Goal: Task Accomplishment & Management: Use online tool/utility

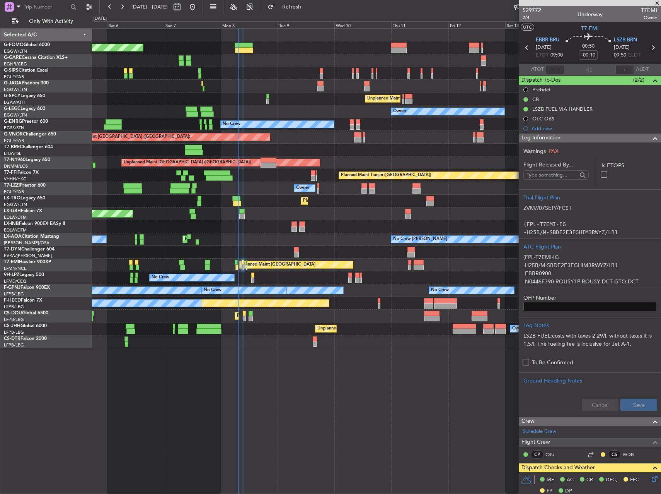
click at [170, 215] on div "Planned Maint [GEOGRAPHIC_DATA] ([GEOGRAPHIC_DATA] Intl) Planned Maint Nurnberg" at bounding box center [376, 213] width 569 height 13
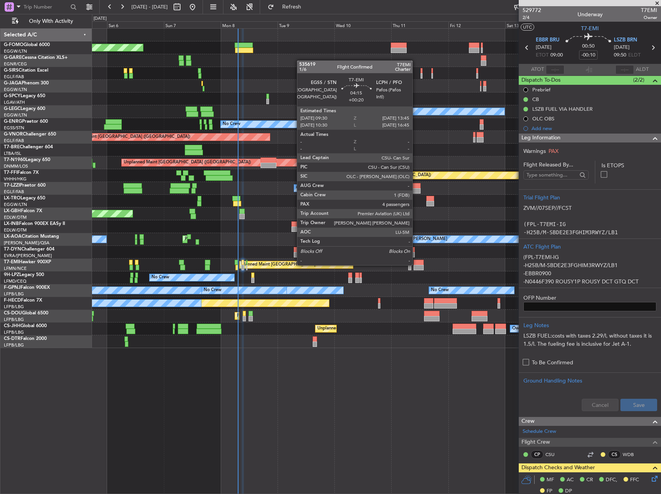
click at [416, 264] on div at bounding box center [419, 262] width 10 height 5
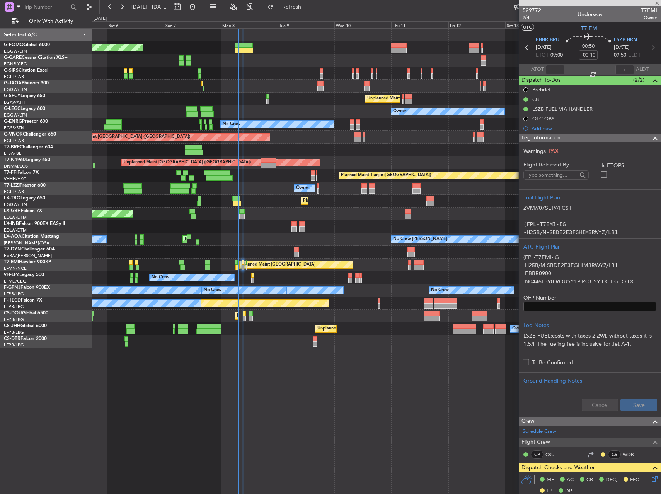
type input "+00:20"
type input "4"
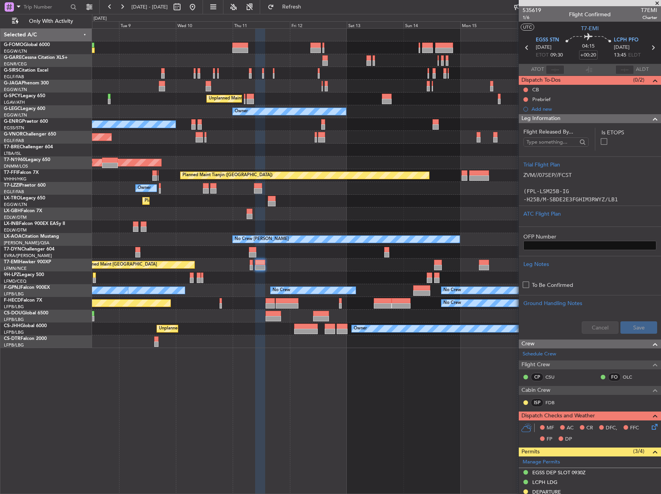
click at [298, 246] on div "Planned Maint London (Luton) Unplanned Maint Athens (Eleftherios Venizelos Intl…" at bounding box center [376, 188] width 569 height 319
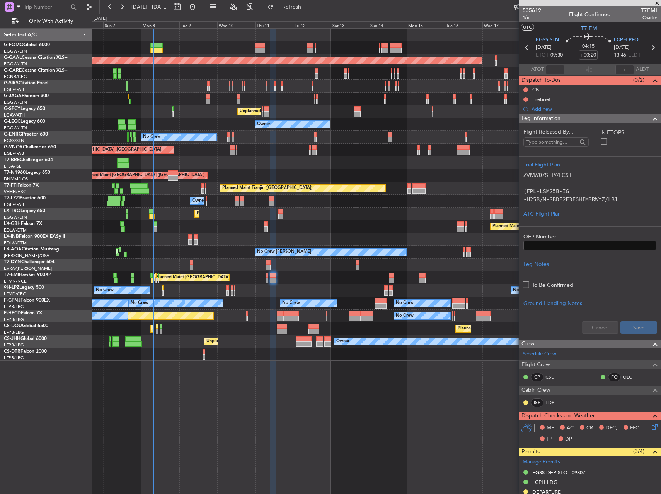
click at [230, 206] on div "Planned Maint London (Luton) Planned Maint Dusseldorf Planned Maint London (Far…" at bounding box center [376, 195] width 569 height 332
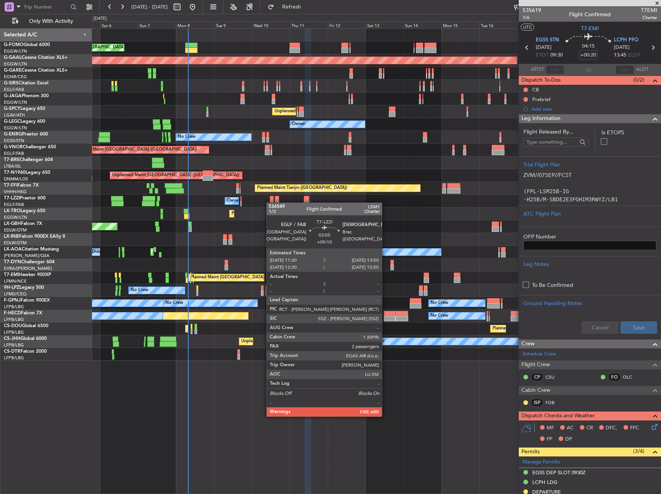
click at [271, 202] on div at bounding box center [272, 203] width 4 height 5
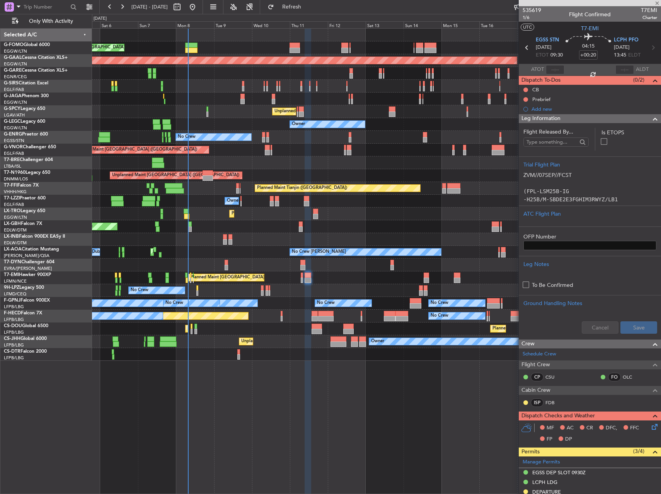
type input "+00:10"
type input "2"
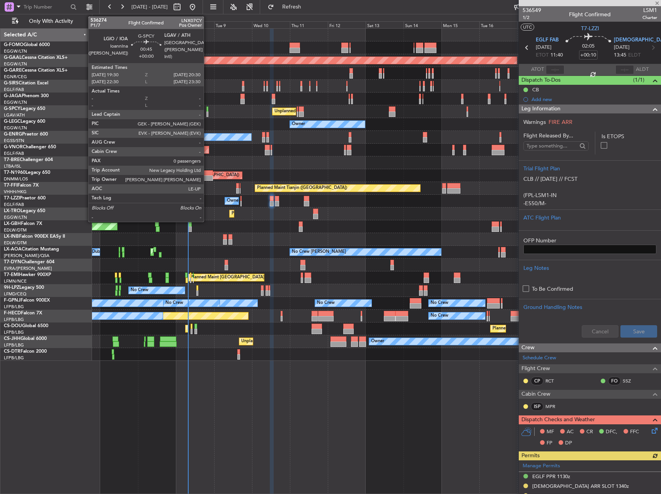
click at [207, 114] on div at bounding box center [208, 113] width 2 height 5
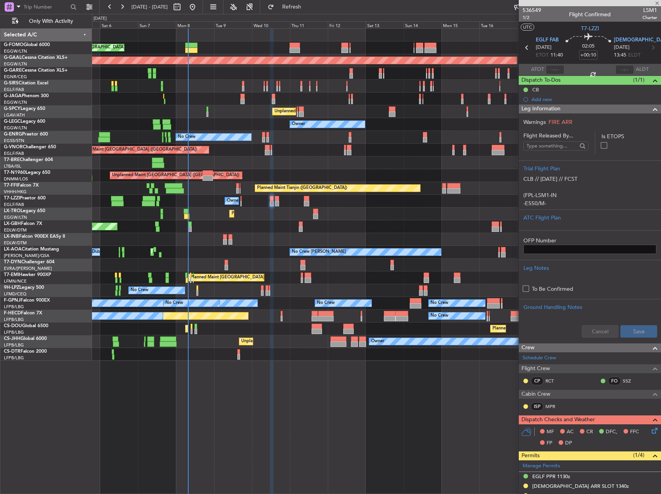
type input "0"
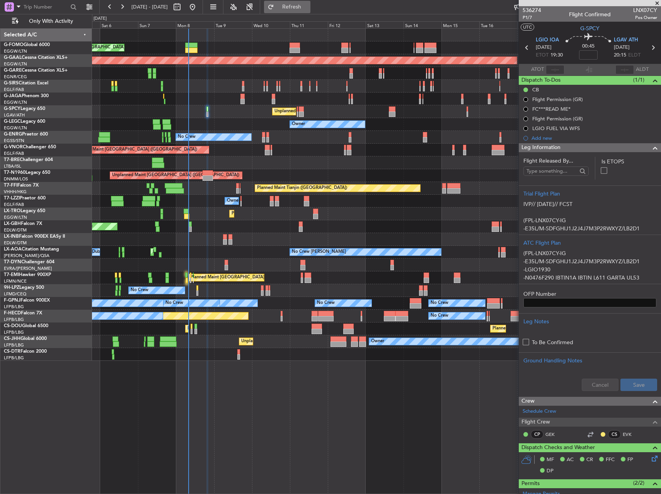
click at [308, 9] on span "Refresh" at bounding box center [292, 6] width 32 height 5
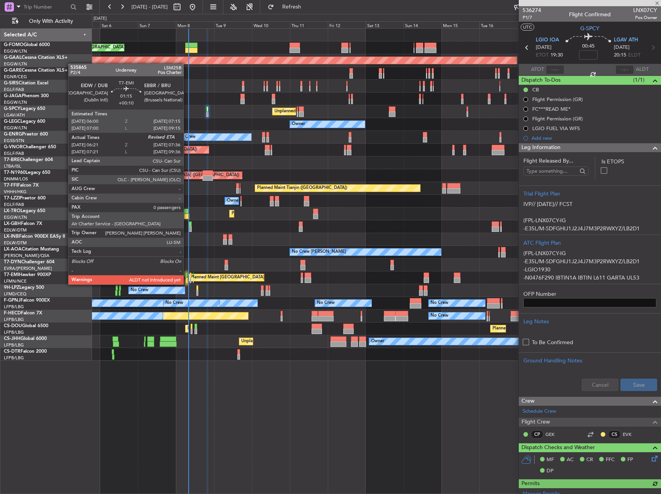
click at [187, 277] on div at bounding box center [187, 279] width 2 height 5
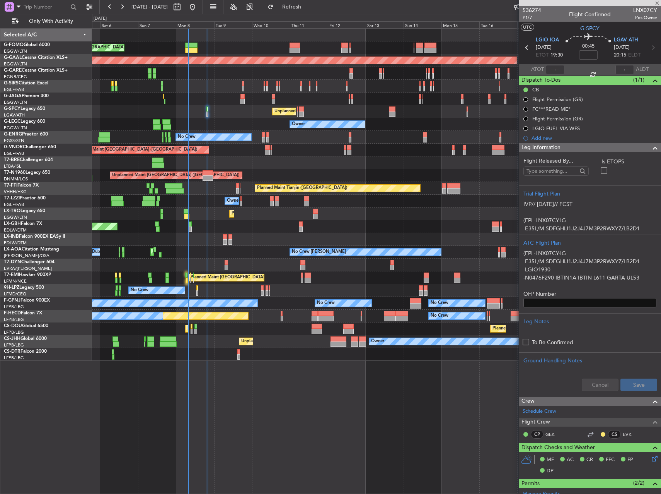
type input "+00:10"
type input "06:21"
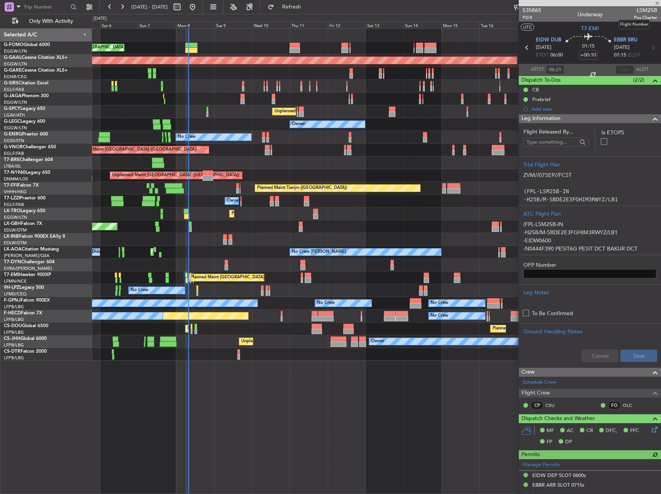
click at [647, 10] on span "LSM25B" at bounding box center [645, 10] width 23 height 8
copy span "LSM25B"
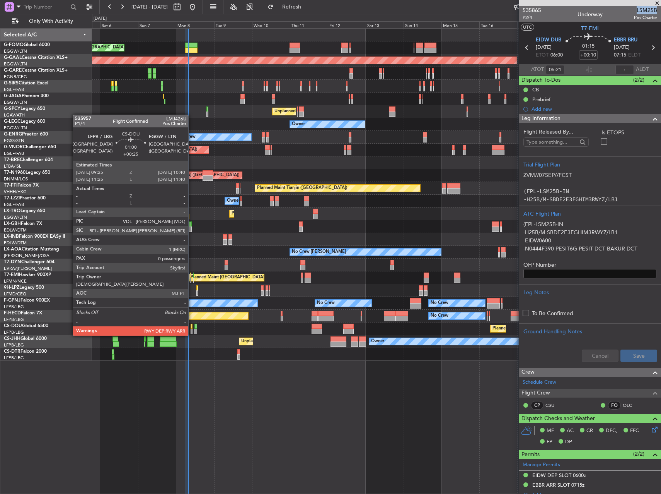
click at [192, 328] on div at bounding box center [192, 325] width 2 height 5
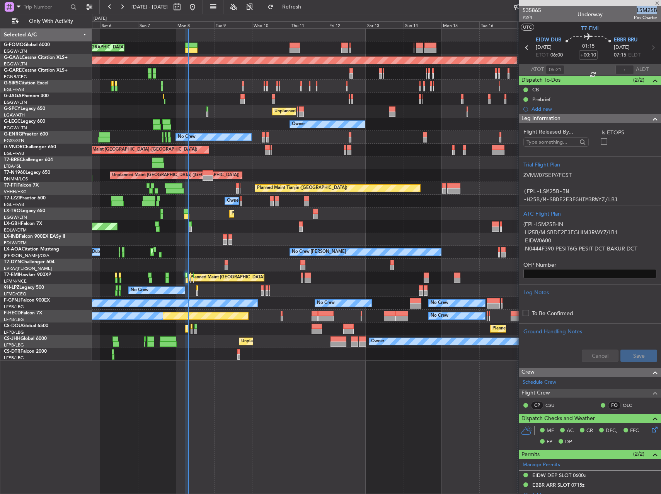
type input "+00:25"
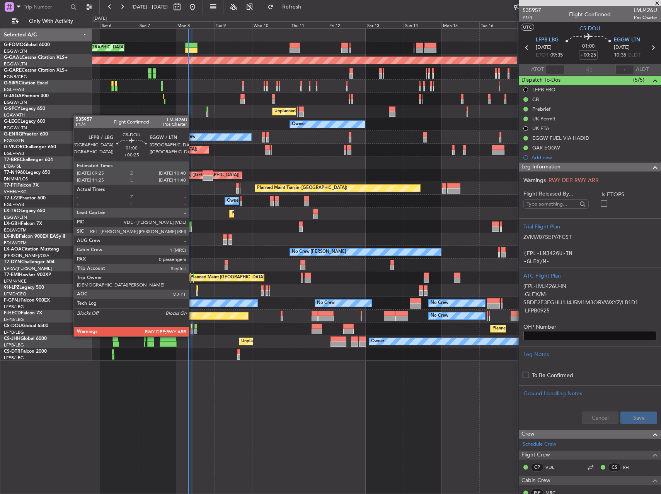
click at [193, 328] on div at bounding box center [192, 330] width 2 height 5
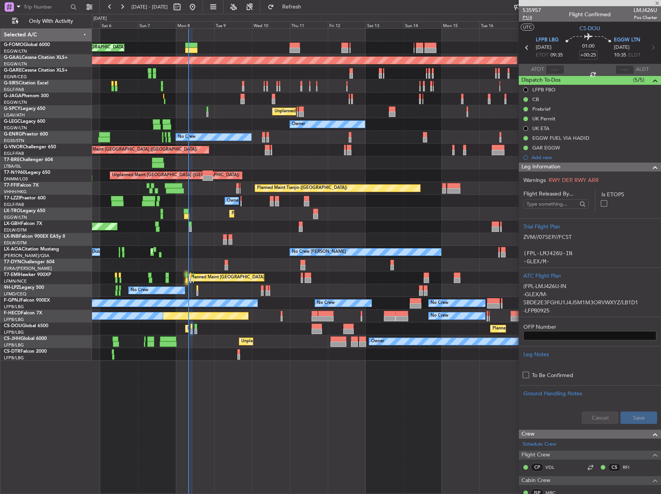
click at [532, 15] on span "P1/4" at bounding box center [532, 17] width 19 height 7
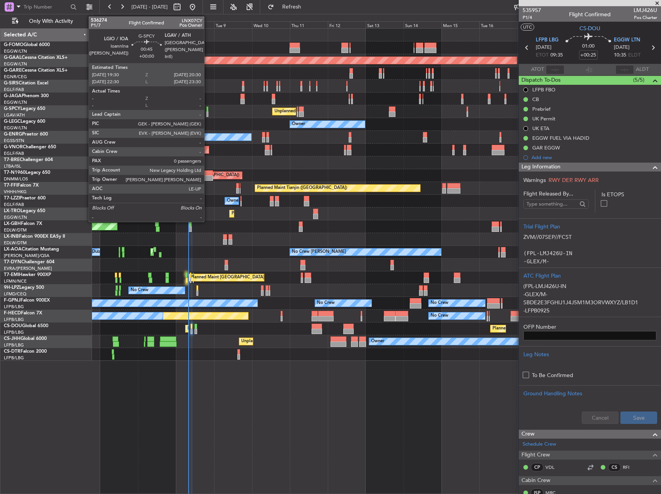
click at [208, 114] on div at bounding box center [208, 113] width 2 height 5
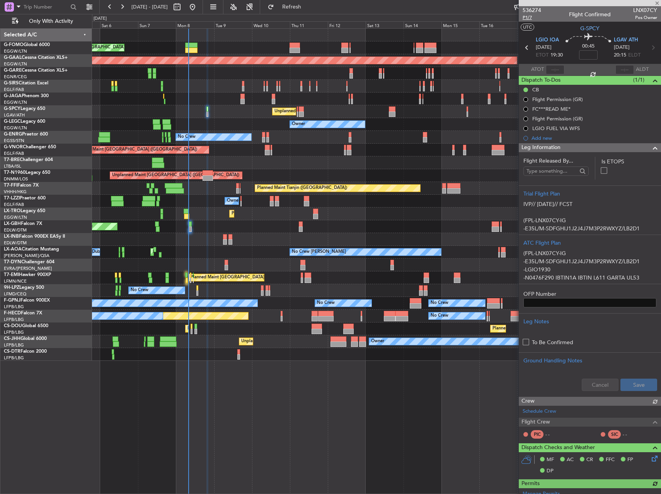
click at [530, 18] on span "P1/7" at bounding box center [532, 17] width 19 height 7
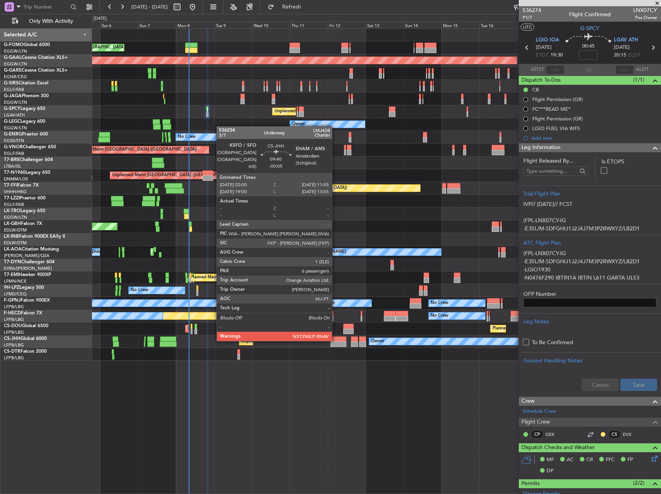
click at [336, 340] on div at bounding box center [339, 338] width 16 height 5
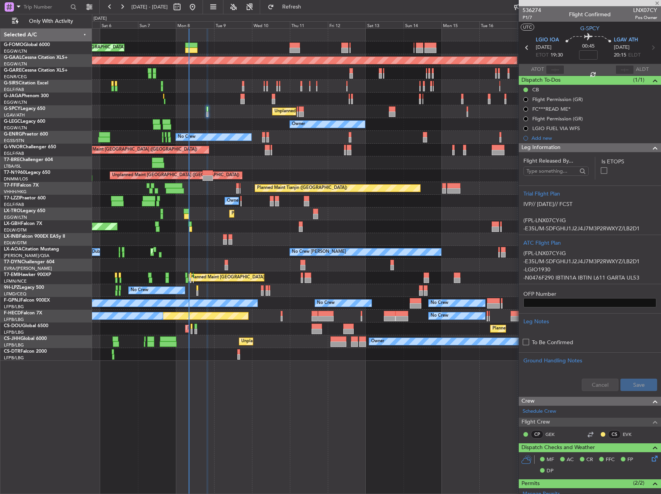
type input "-00:05"
type input "7"
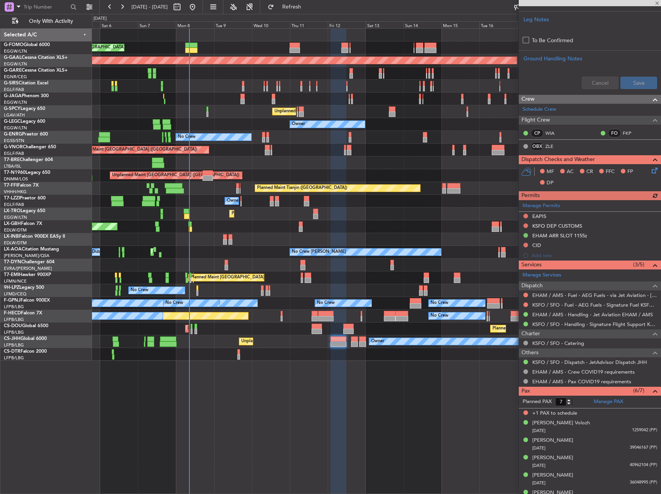
scroll to position [325, 0]
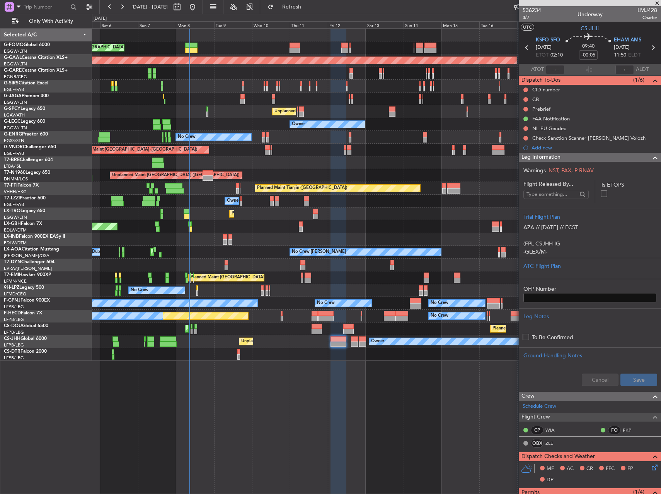
scroll to position [325, 0]
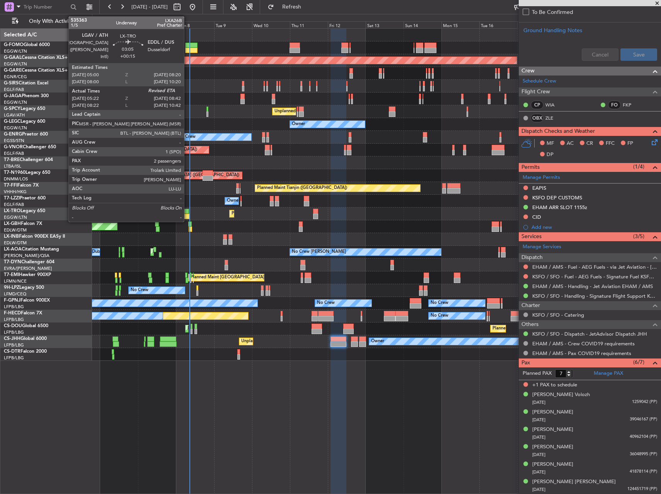
click at [188, 217] on div at bounding box center [186, 216] width 5 height 5
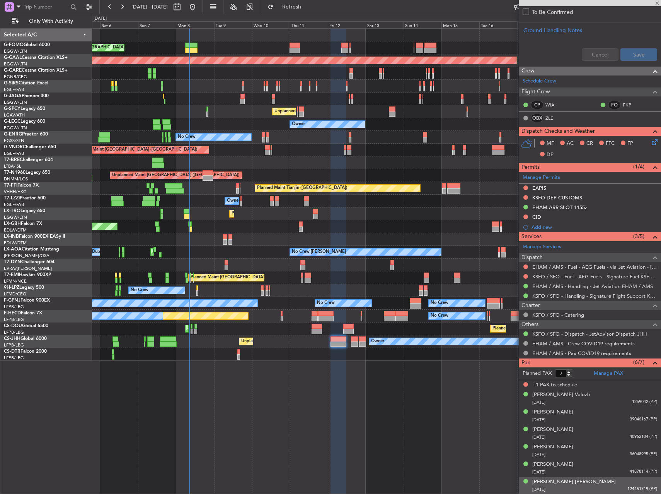
type input "+00:15"
type input "05:22"
type input "2"
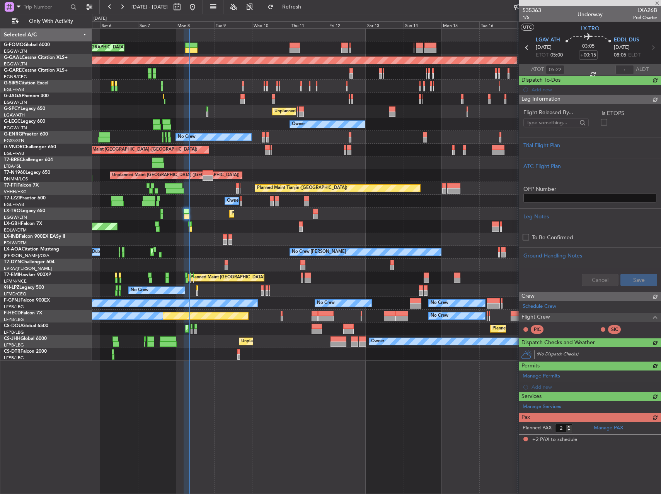
scroll to position [0, 0]
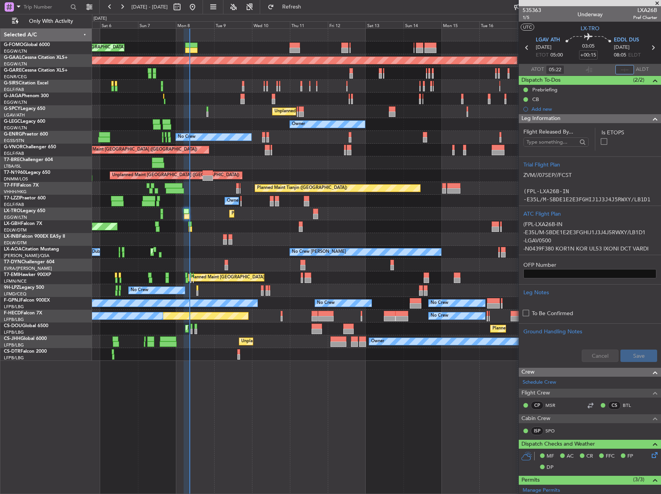
click at [621, 70] on input "text" at bounding box center [625, 69] width 19 height 9
type input "08:20"
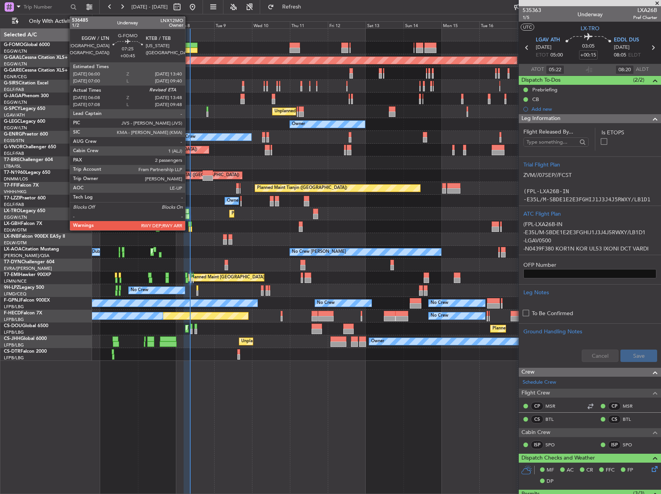
click at [189, 47] on div at bounding box center [191, 45] width 12 height 5
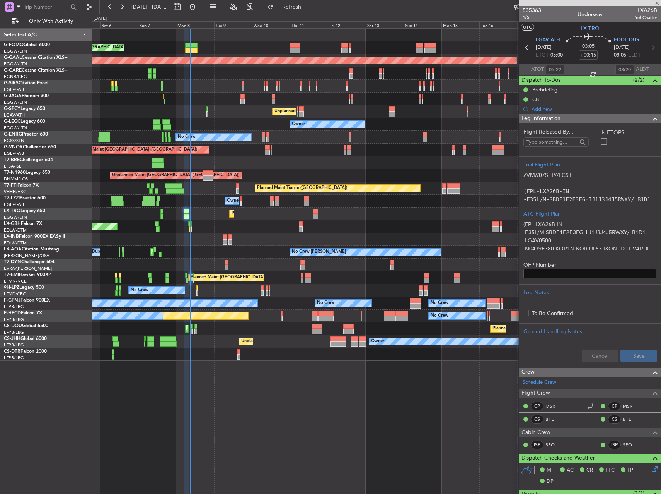
type input "+00:45"
type input "06:08"
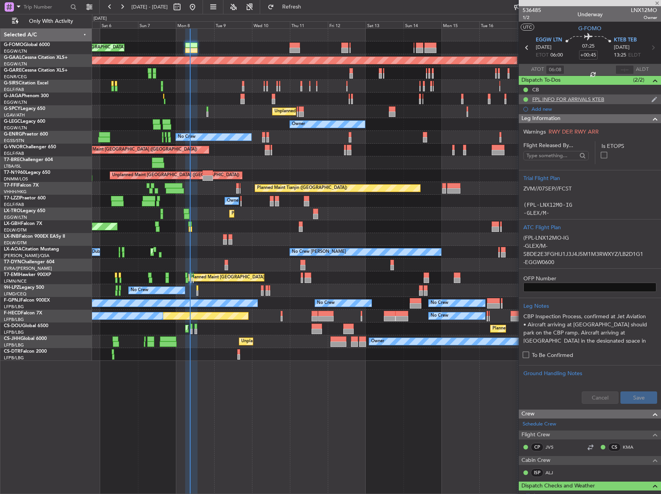
click at [561, 102] on div "FPL INFO FOR ARRIVALS KTEB" at bounding box center [590, 99] width 142 height 10
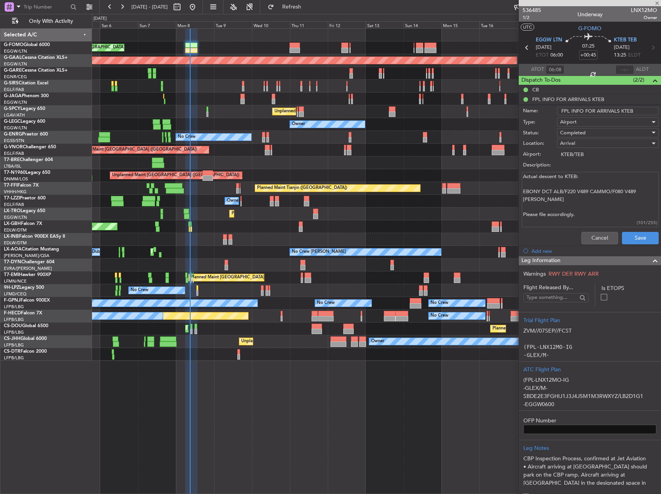
scroll to position [39, 0]
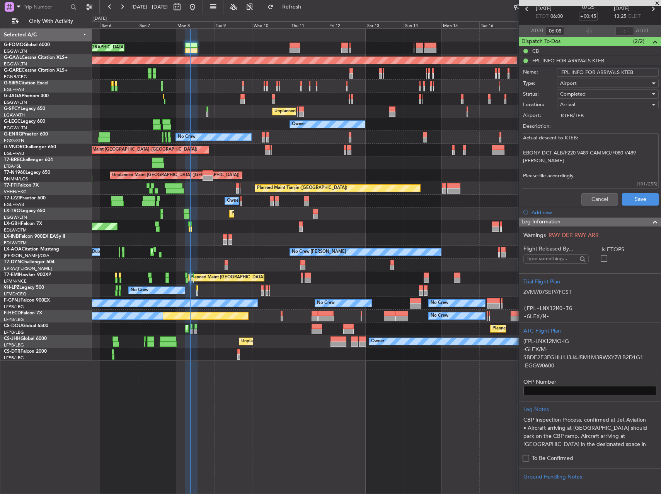
drag, startPoint x: 524, startPoint y: 151, endPoint x: 612, endPoint y: 162, distance: 89.3
click at [612, 162] on textarea "Actual descent to KTEB: EBONY DCT ALB/F220 V489 CAMMO/F080 V489 [PERSON_NAME] P…" at bounding box center [590, 160] width 137 height 55
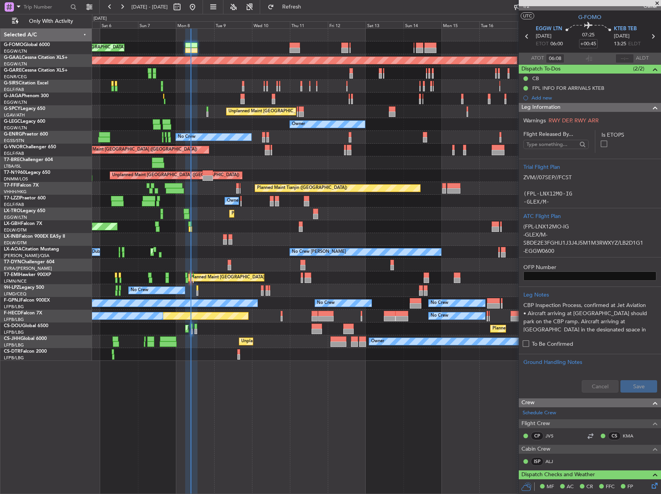
scroll to position [0, 0]
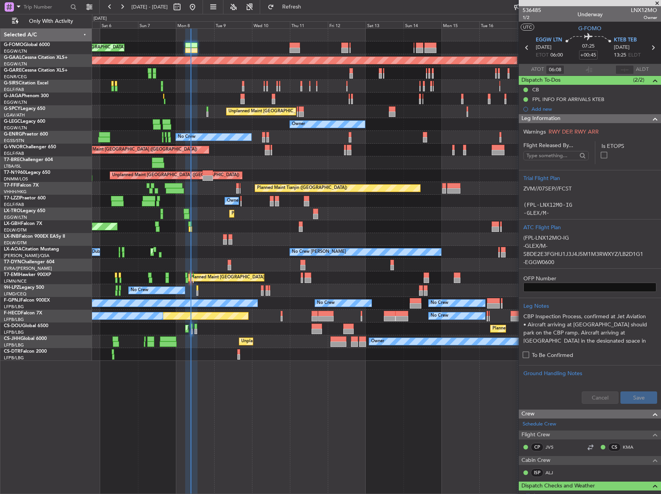
drag, startPoint x: 586, startPoint y: 99, endPoint x: 591, endPoint y: 103, distance: 6.3
click at [586, 99] on div "FPL INFO FOR ARRIVALS KTEB" at bounding box center [569, 99] width 72 height 7
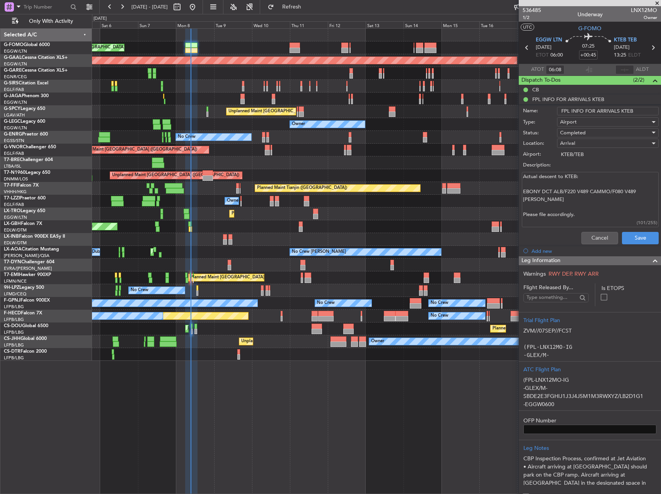
drag, startPoint x: 523, startPoint y: 191, endPoint x: 650, endPoint y: 211, distance: 128.4
click at [579, 204] on textarea "Actual descent to KTEB: EBONY DCT ALB/F220 V489 CAMMO/F080 V489 [PERSON_NAME] P…" at bounding box center [590, 199] width 137 height 55
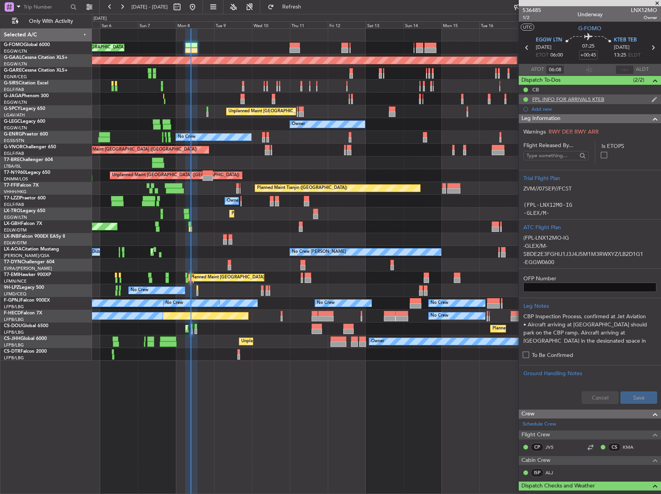
click at [564, 98] on div "FPL INFO FOR ARRIVALS KTEB" at bounding box center [569, 99] width 72 height 7
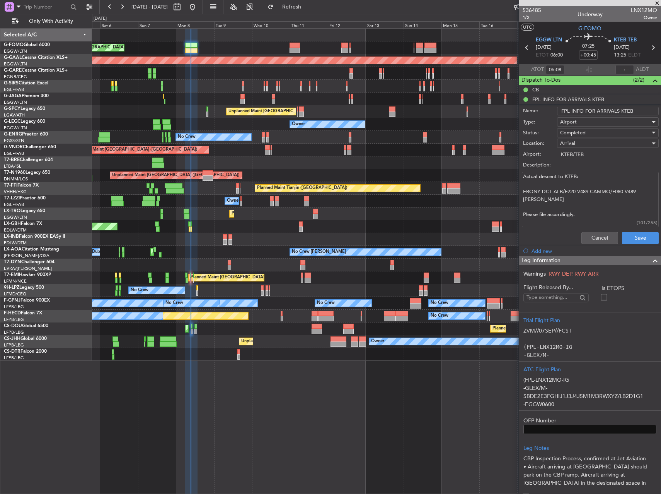
drag, startPoint x: 590, startPoint y: 192, endPoint x: 657, endPoint y: 183, distance: 67.2
click at [644, 199] on textarea "Actual descent to KTEB: EBONY DCT ALB/F220 V489 CAMMO/F080 V489 [PERSON_NAME] P…" at bounding box center [590, 199] width 137 height 55
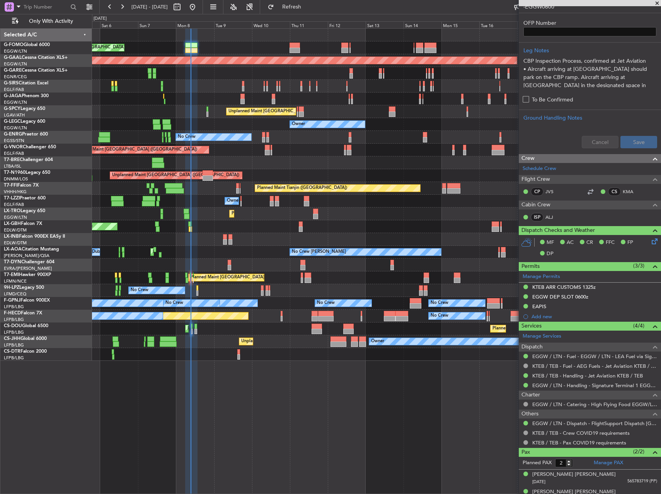
scroll to position [265, 0]
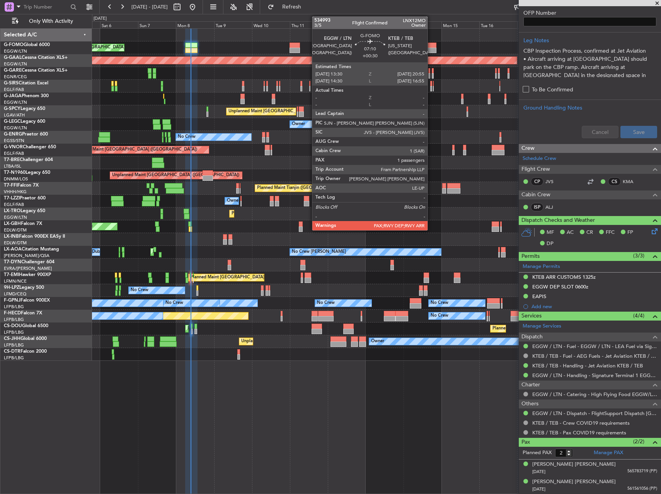
click at [431, 46] on div at bounding box center [431, 45] width 12 height 5
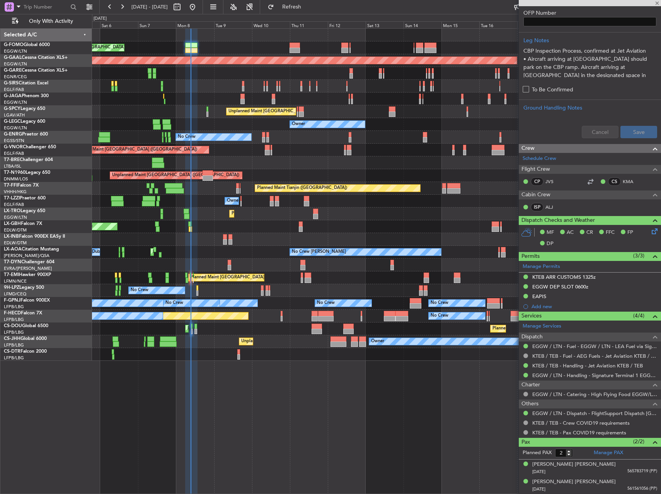
type input "+00:30"
type input "1"
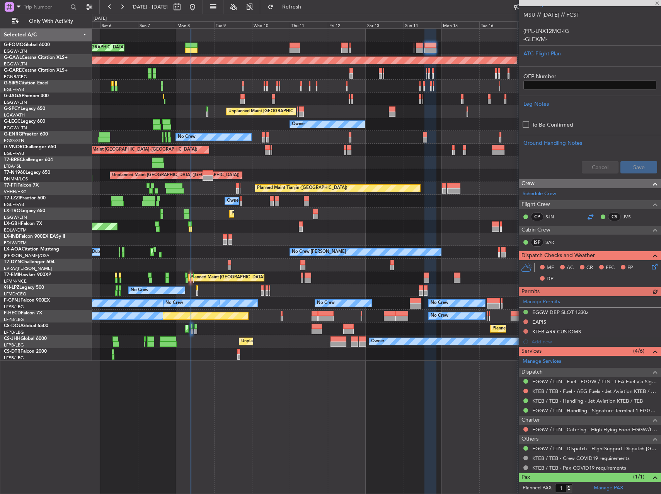
scroll to position [191, 0]
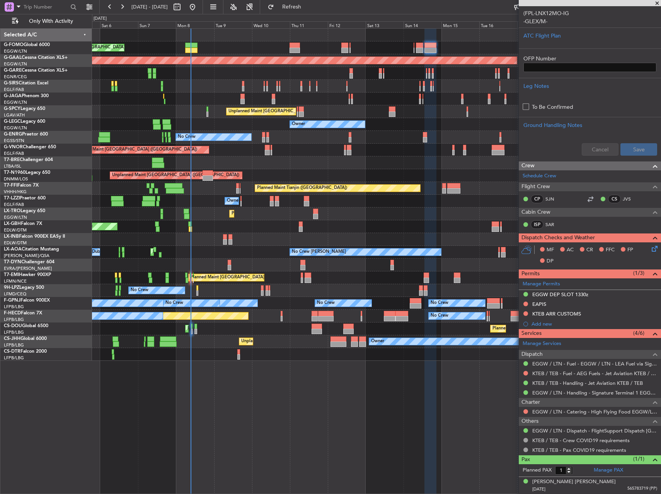
click at [275, 261] on div "AOG Maint Riga (Riga Intl)" at bounding box center [376, 264] width 569 height 13
click at [274, 281] on div "Planned Maint [GEOGRAPHIC_DATA] Planned Maint [GEOGRAPHIC_DATA]" at bounding box center [376, 277] width 569 height 13
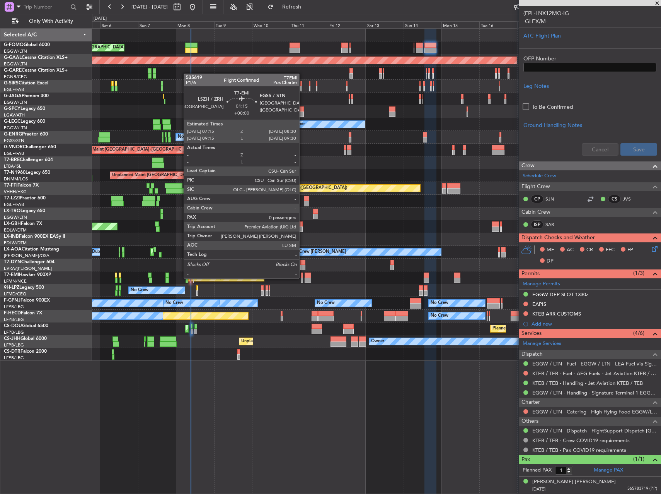
click at [303, 277] on div "Planned Maint [GEOGRAPHIC_DATA] Planned Maint [GEOGRAPHIC_DATA]" at bounding box center [376, 277] width 569 height 13
click at [305, 277] on div at bounding box center [308, 274] width 7 height 5
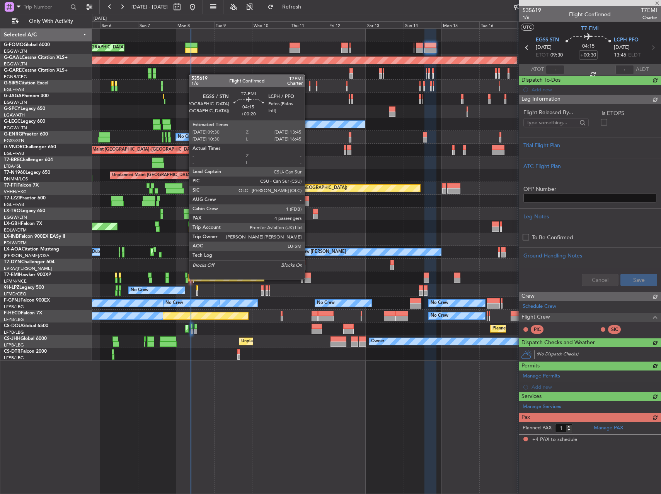
type input "+00:20"
type input "4"
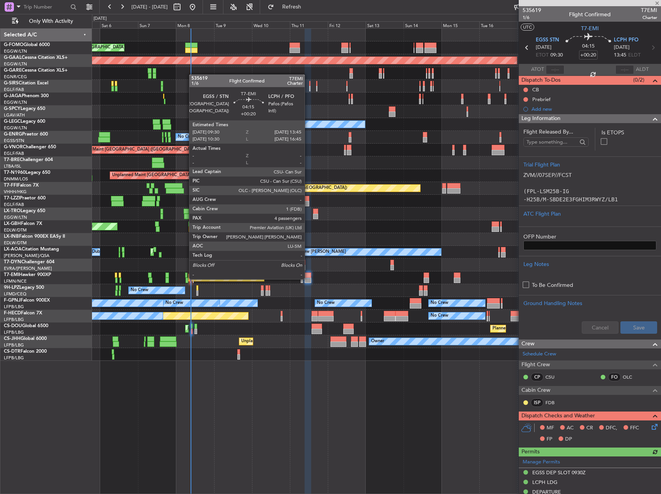
click at [308, 278] on div at bounding box center [308, 279] width 7 height 5
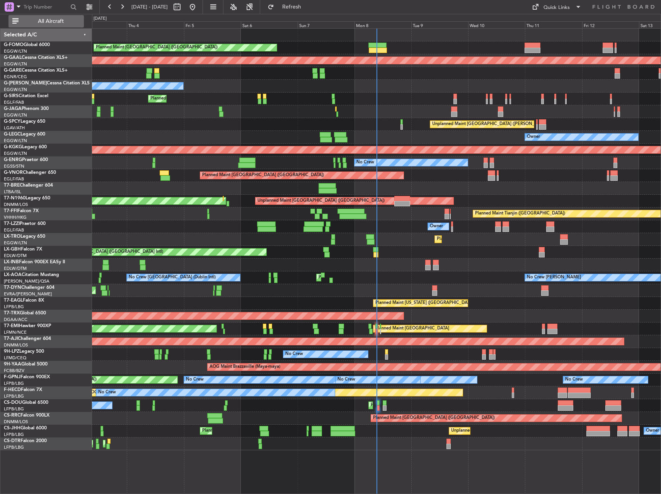
drag, startPoint x: 48, startPoint y: 25, endPoint x: 53, endPoint y: 25, distance: 4.3
click at [48, 25] on button "All Aircraft" at bounding box center [46, 21] width 75 height 12
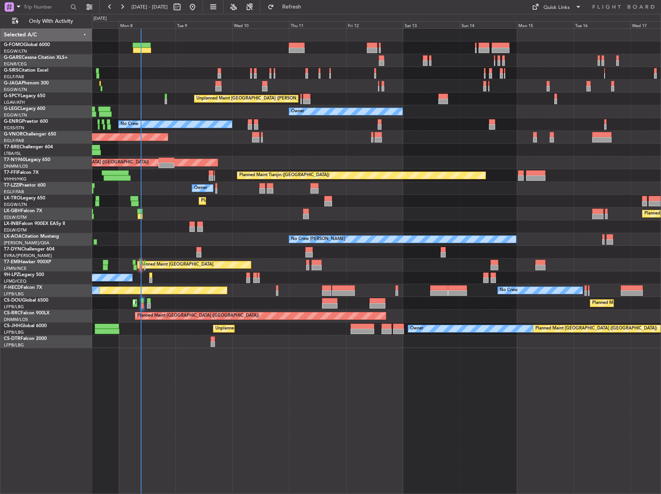
click at [205, 156] on div "Planned Maint London (Luton) Unplanned Maint Athens (Eleftherios Venizelos Intl…" at bounding box center [376, 188] width 569 height 319
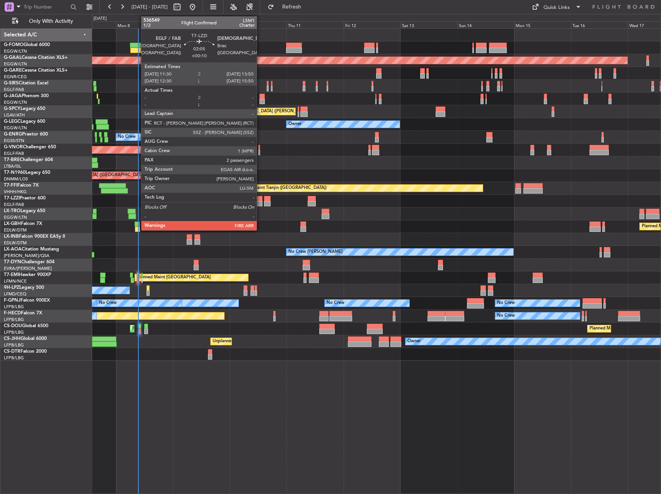
click at [260, 196] on div at bounding box center [260, 198] width 6 height 5
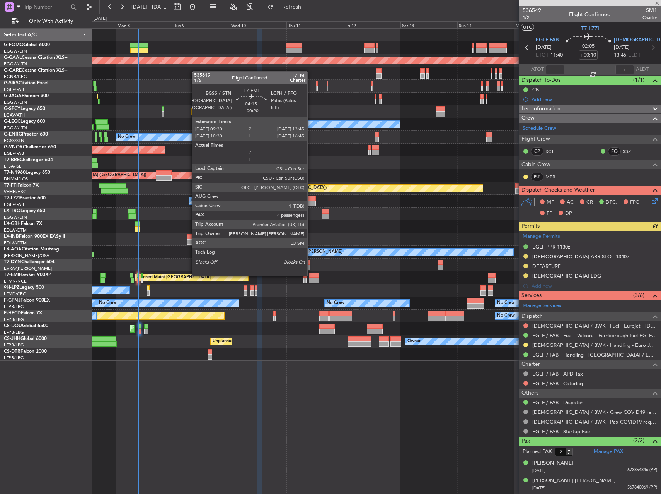
click at [313, 275] on div at bounding box center [314, 274] width 10 height 5
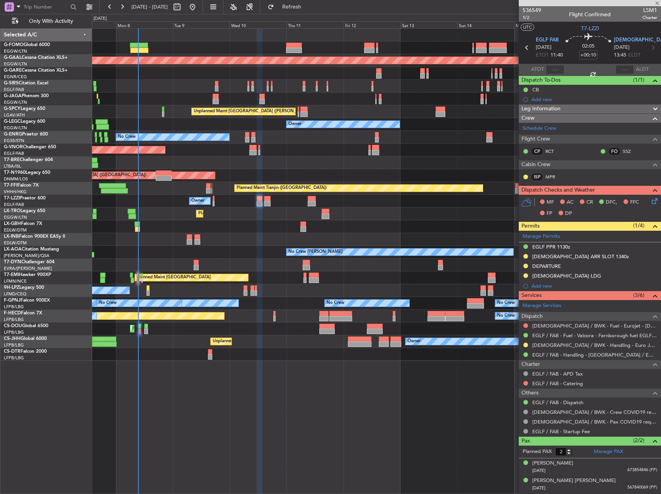
type input "+00:20"
type input "4"
